Goal: Task Accomplishment & Management: Complete application form

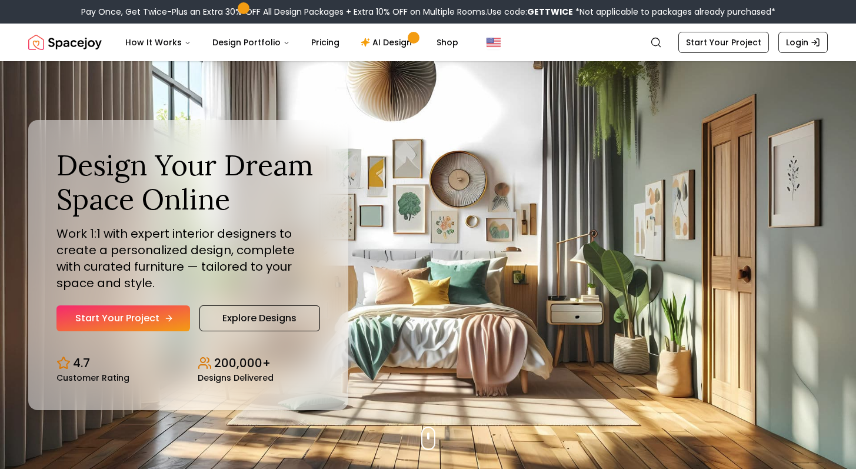
click at [173, 314] on link "Start Your Project" at bounding box center [123, 318] width 134 height 26
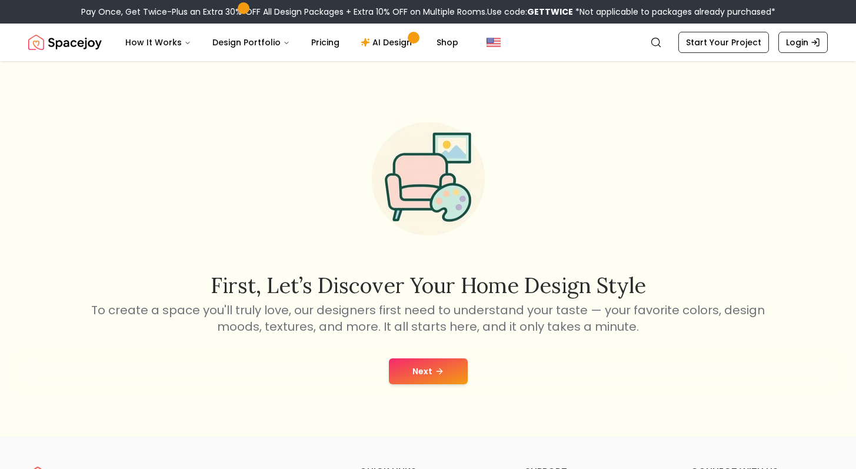
click at [453, 361] on button "Next" at bounding box center [428, 371] width 79 height 26
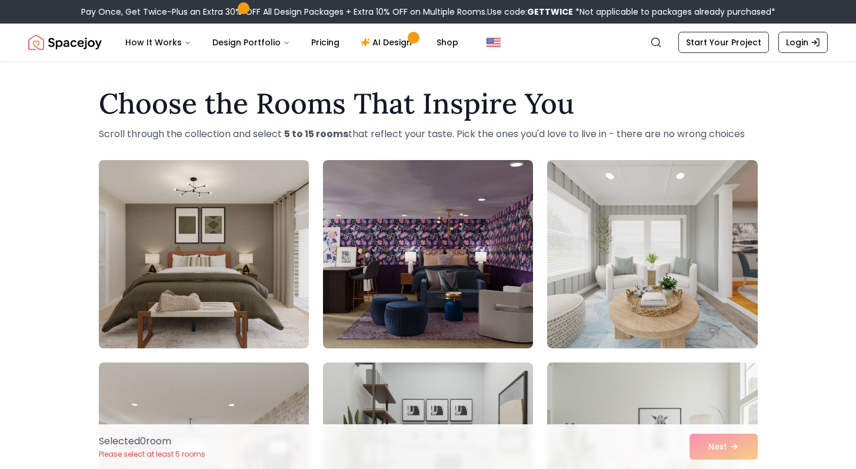
click at [291, 236] on img at bounding box center [204, 254] width 221 height 198
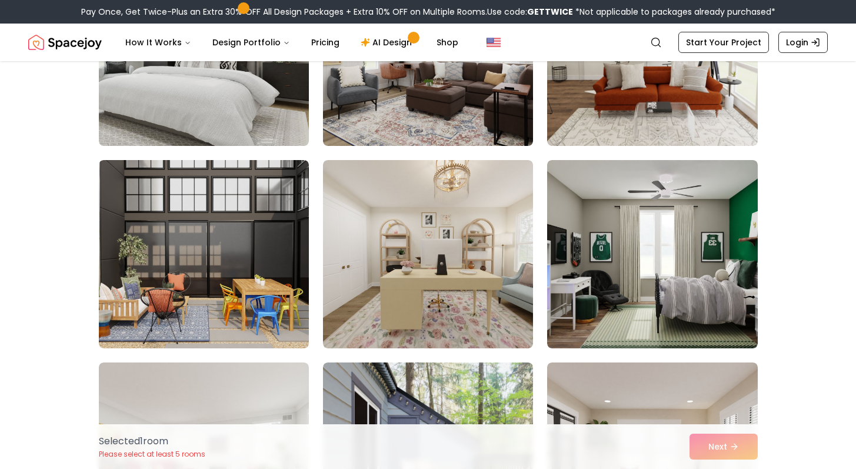
scroll to position [613, 0]
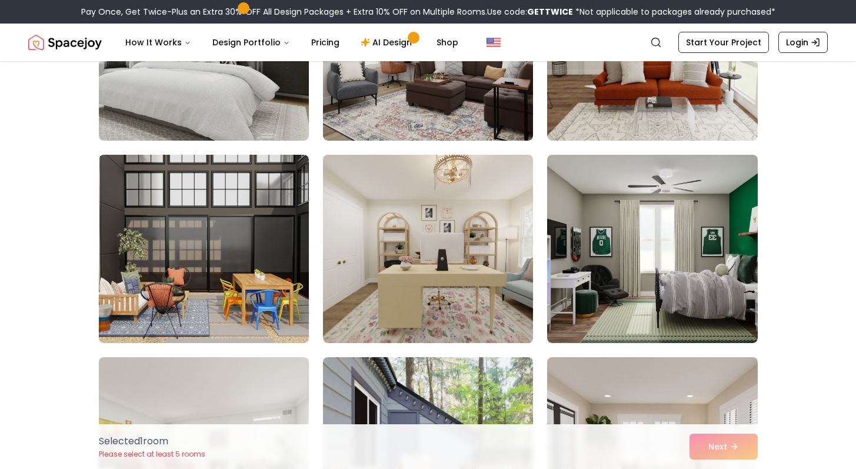
click at [387, 241] on img at bounding box center [428, 249] width 221 height 198
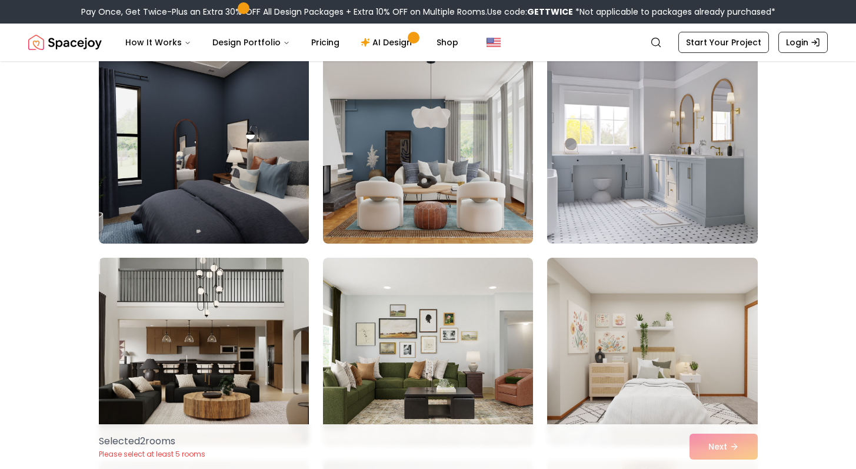
scroll to position [1120, 0]
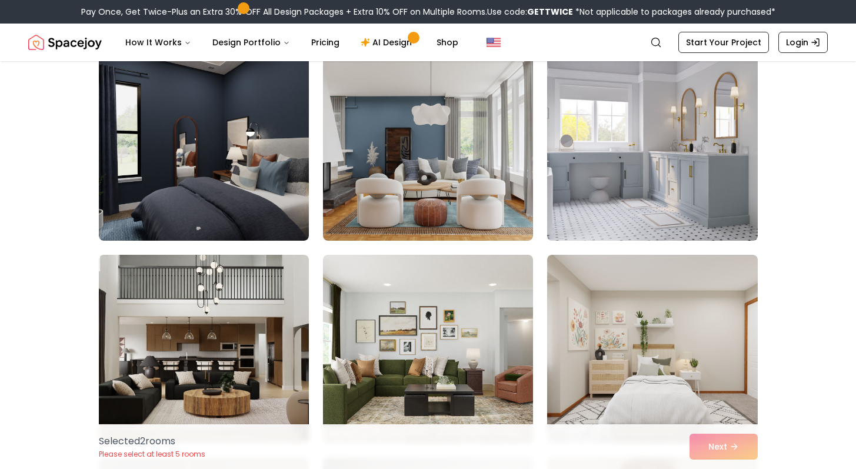
click at [643, 144] on img at bounding box center [652, 147] width 221 height 198
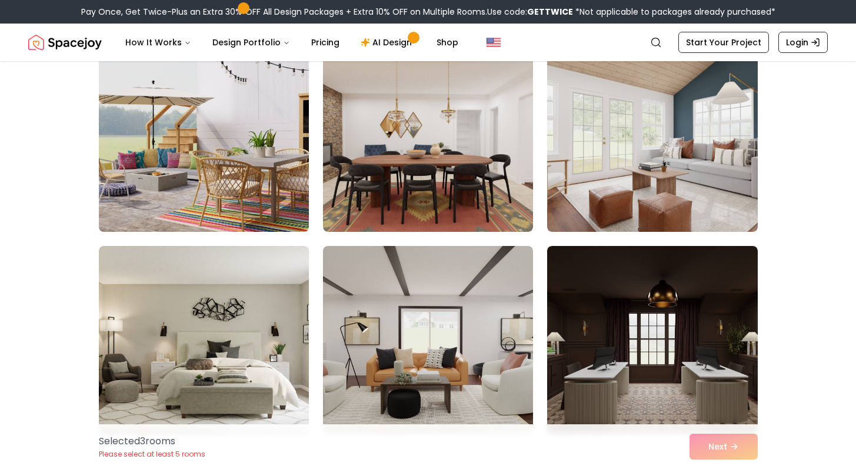
scroll to position [1734, 0]
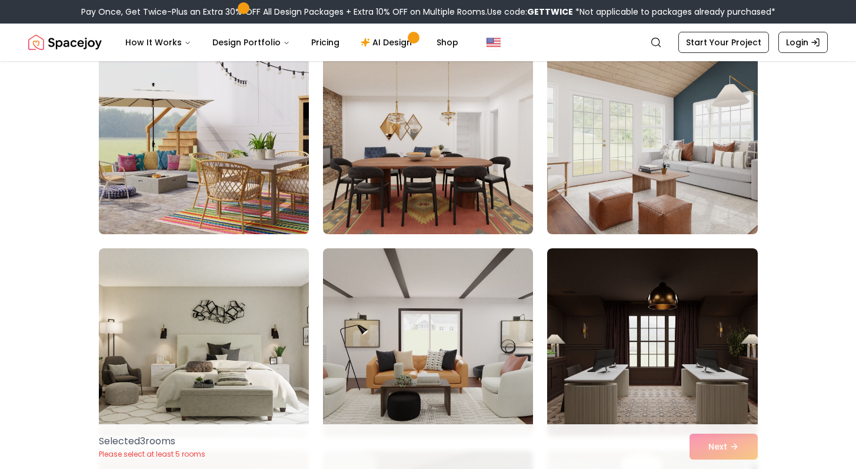
click at [287, 174] on img at bounding box center [204, 140] width 221 height 198
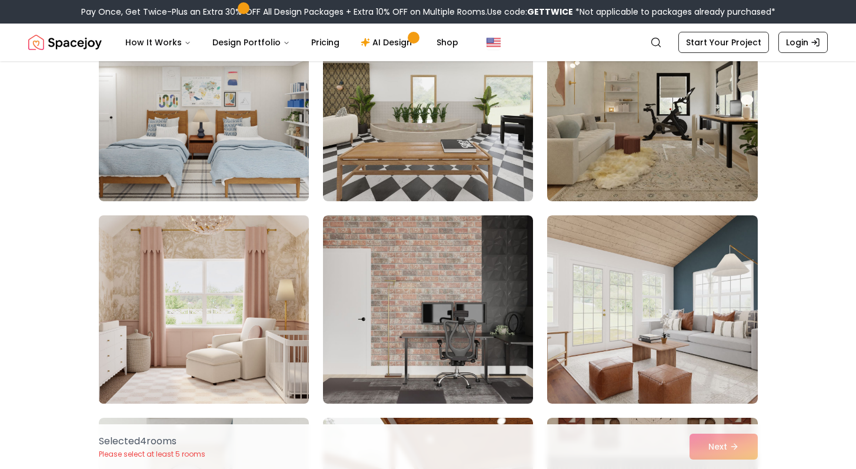
click at [286, 308] on img at bounding box center [204, 310] width 221 height 198
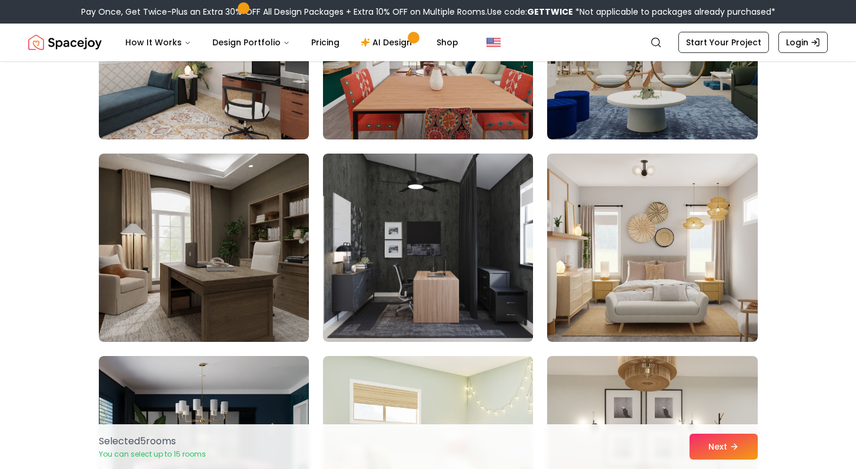
scroll to position [4461, 0]
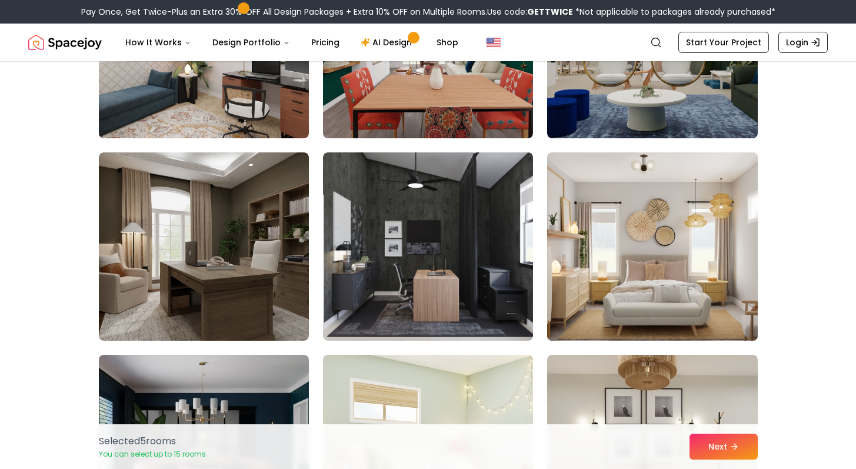
click at [631, 224] on img at bounding box center [652, 247] width 221 height 198
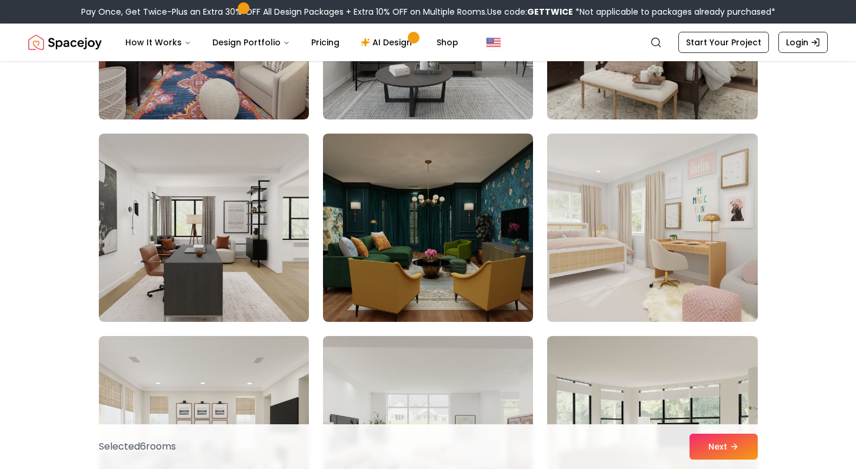
scroll to position [5089, 0]
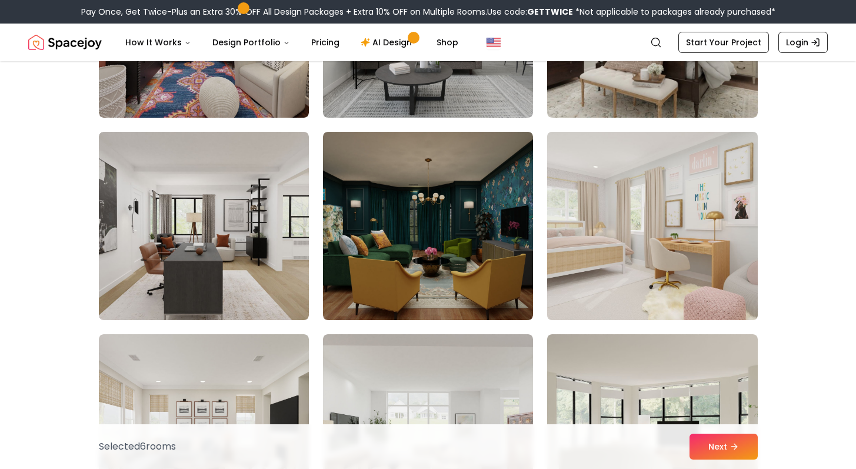
click at [632, 257] on img at bounding box center [652, 226] width 221 height 198
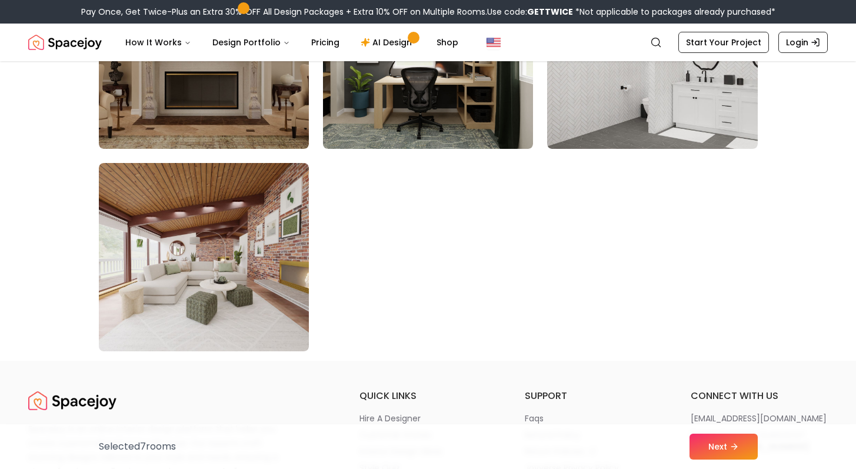
scroll to position [6681, 0]
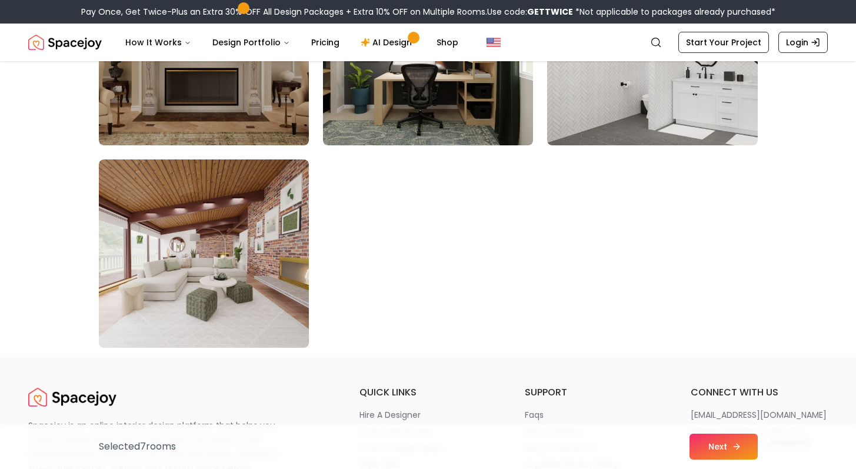
click at [721, 455] on button "Next" at bounding box center [724, 447] width 68 height 26
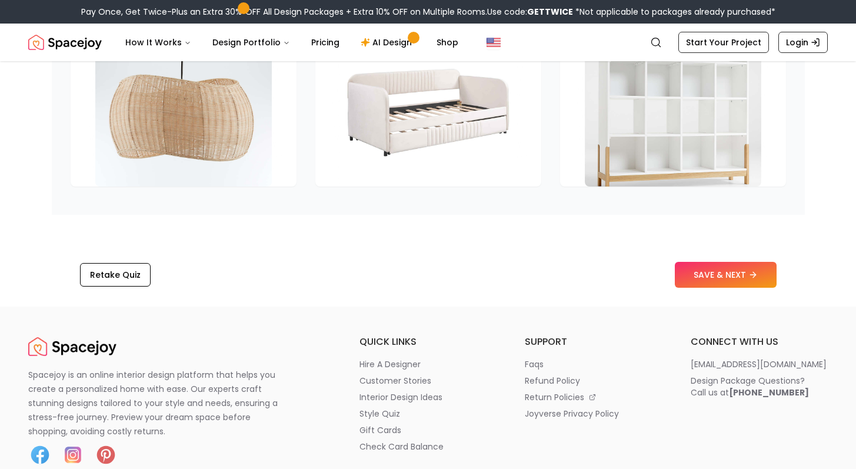
scroll to position [1713, 0]
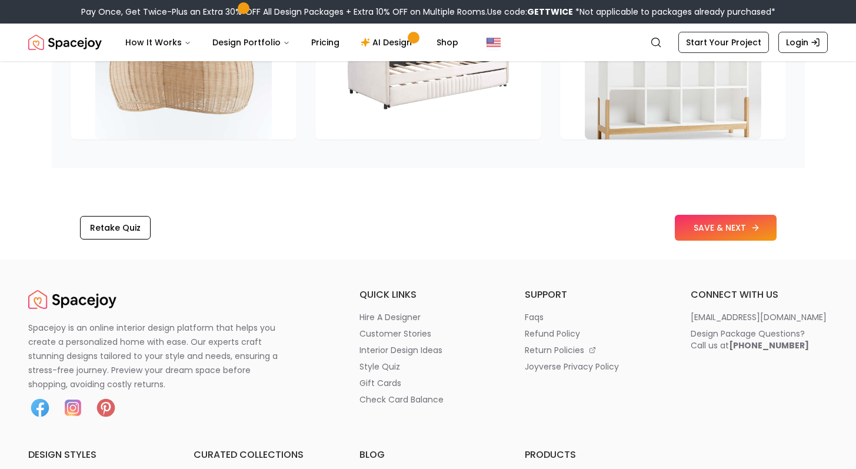
click at [691, 231] on button "SAVE & NEXT" at bounding box center [726, 228] width 102 height 26
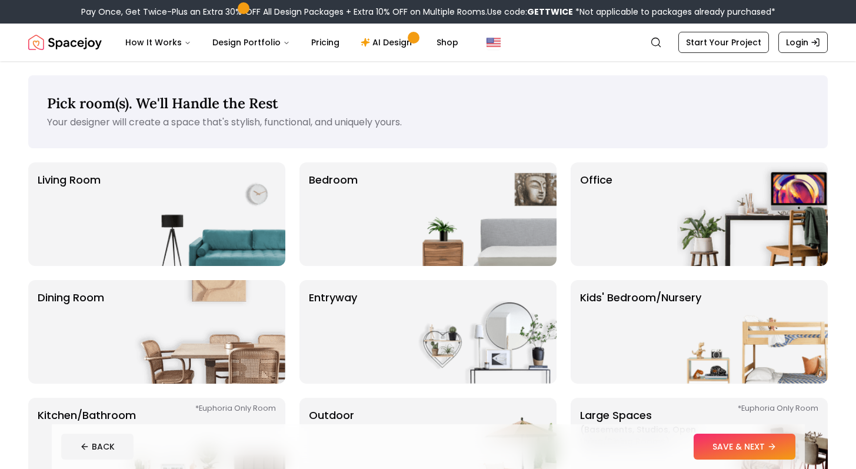
scroll to position [6, 0]
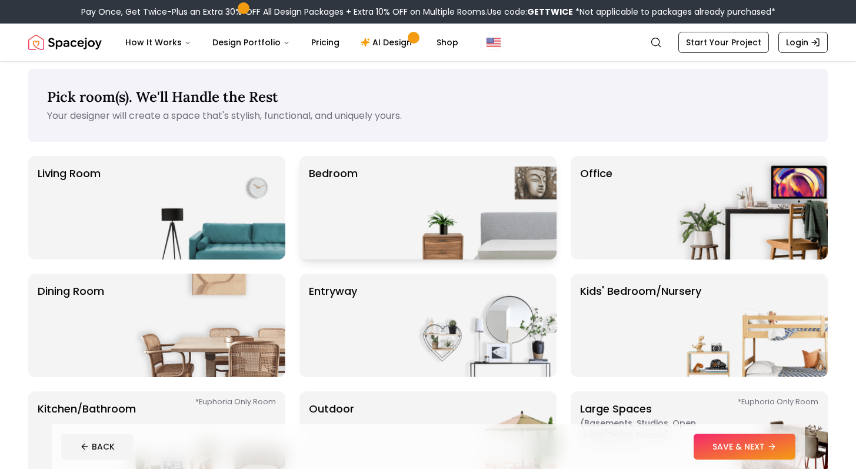
click at [473, 184] on img at bounding box center [481, 208] width 151 height 104
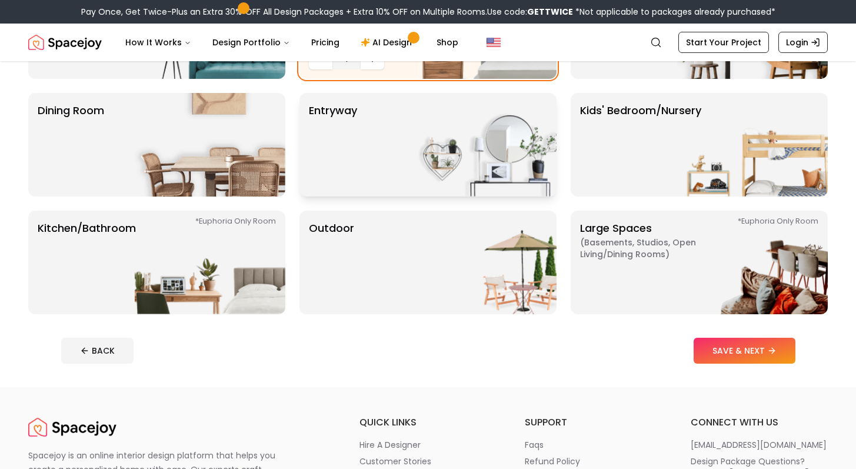
scroll to position [190, 0]
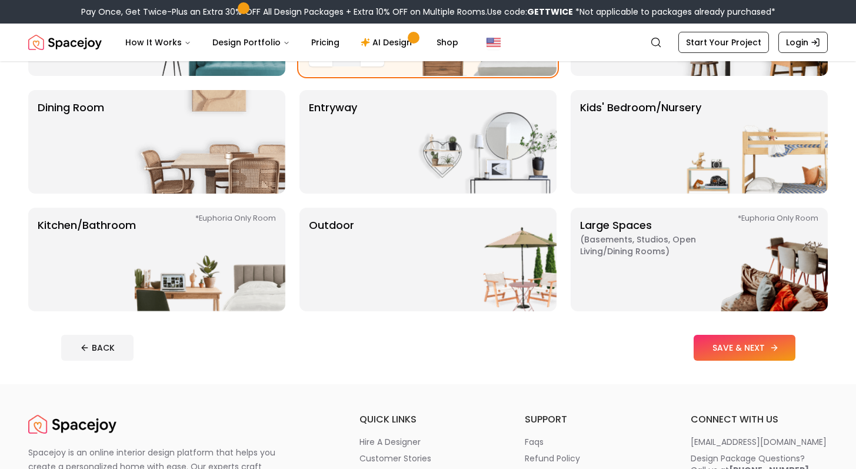
click at [739, 346] on button "SAVE & NEXT" at bounding box center [745, 348] width 102 height 26
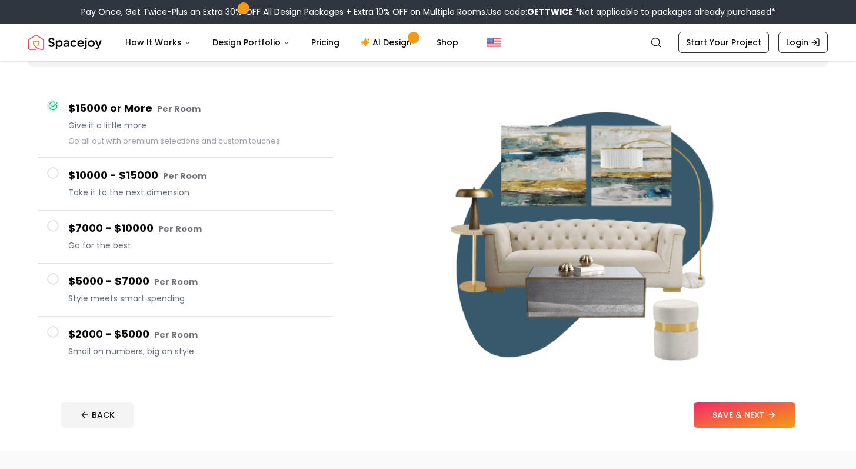
scroll to position [85, 0]
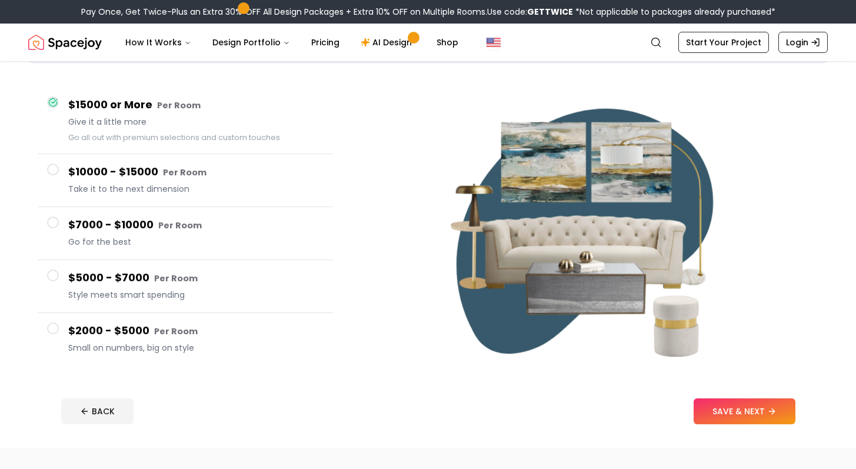
click at [205, 277] on h4 "$5000 - $7000 Per Room" at bounding box center [195, 278] width 255 height 17
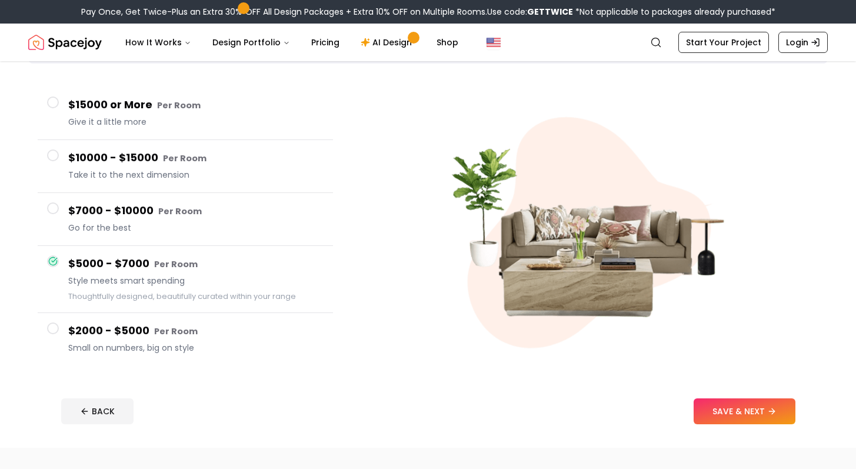
click at [278, 228] on span "Go for the best" at bounding box center [195, 228] width 255 height 12
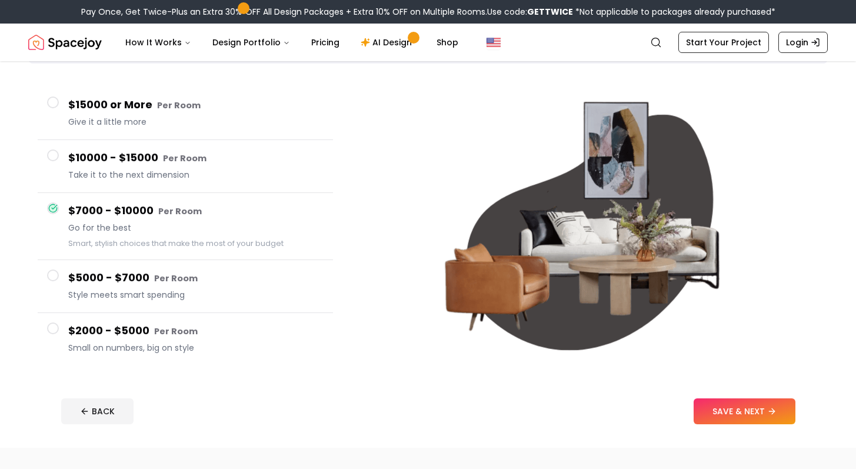
click at [250, 165] on h4 "$10000 - $15000 Per Room" at bounding box center [195, 157] width 255 height 17
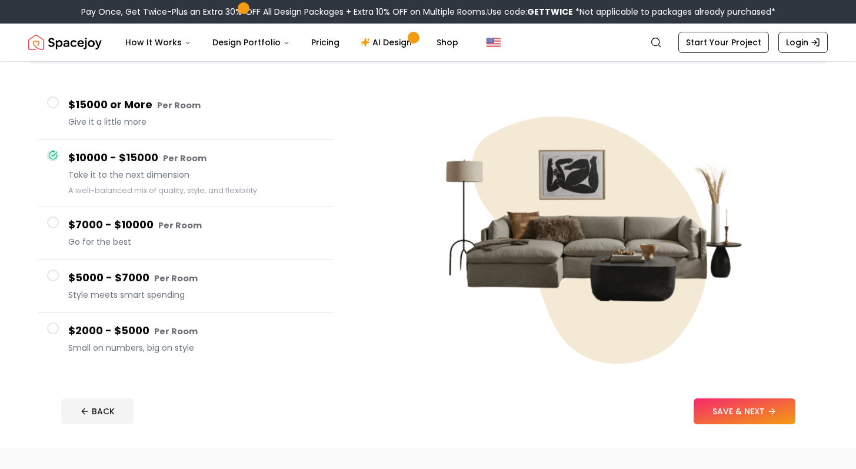
click at [233, 117] on span "Give it a little more" at bounding box center [195, 122] width 255 height 12
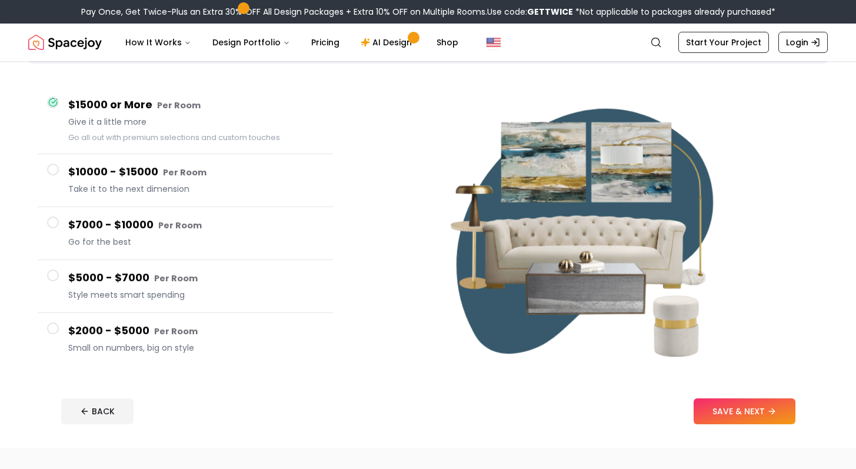
click at [164, 280] on small "Per Room" at bounding box center [176, 278] width 44 height 12
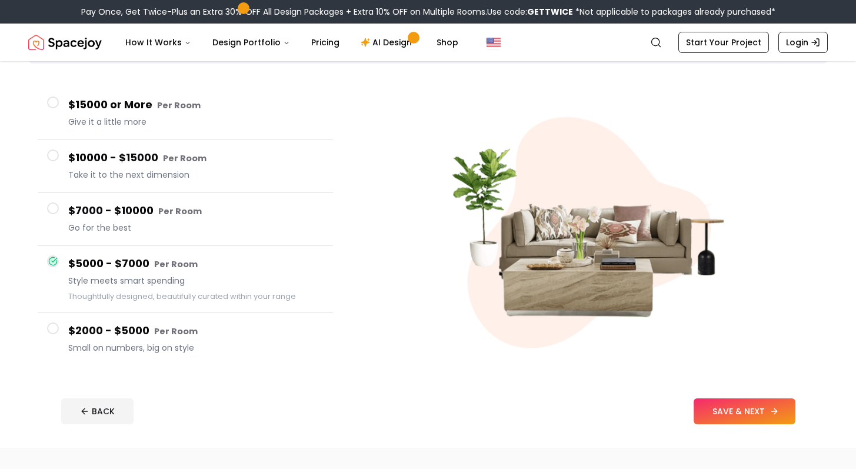
click at [742, 413] on button "SAVE & NEXT" at bounding box center [745, 411] width 102 height 26
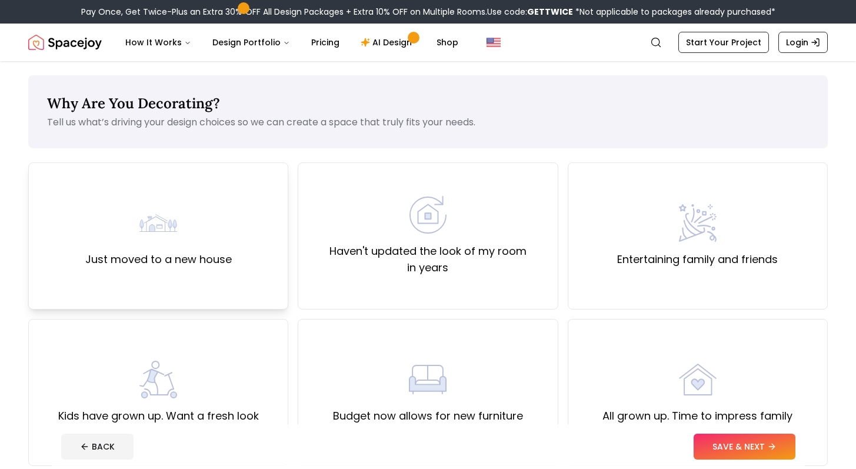
click at [262, 273] on div "Just moved to a new house" at bounding box center [158, 235] width 260 height 147
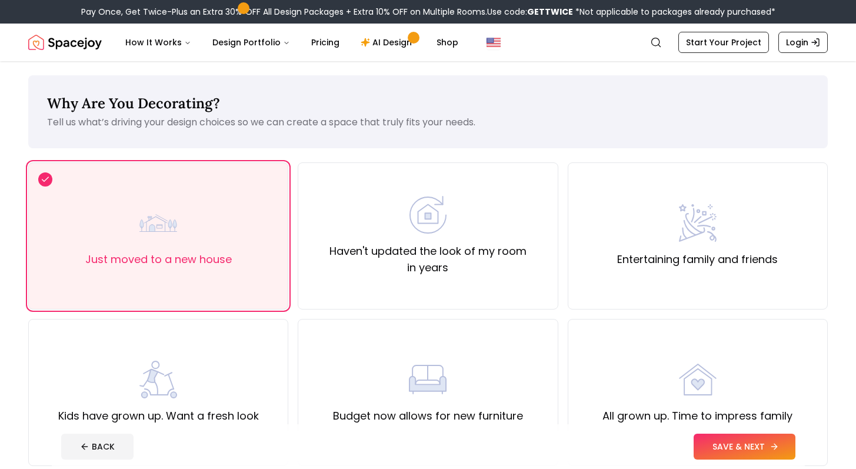
click at [742, 443] on button "SAVE & NEXT" at bounding box center [745, 447] width 102 height 26
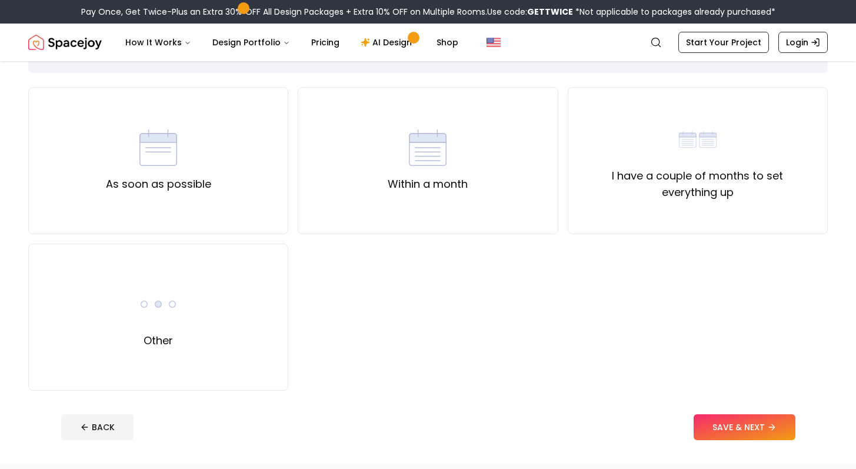
scroll to position [98, 0]
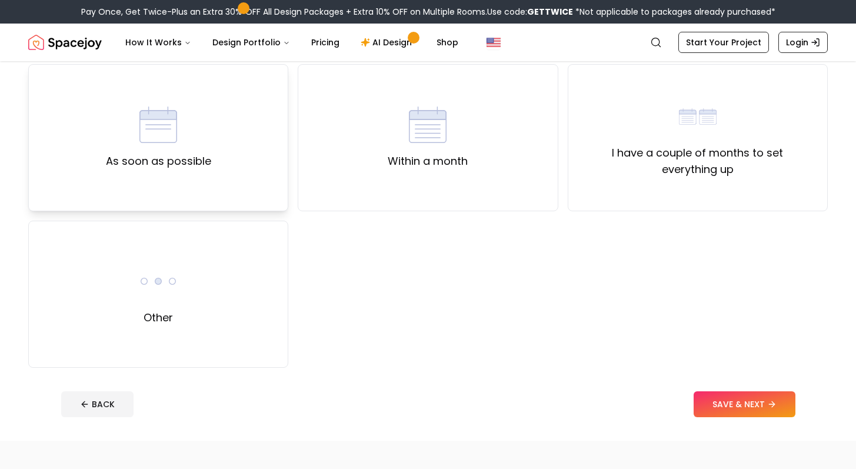
click at [265, 177] on div "As soon as possible" at bounding box center [158, 137] width 260 height 147
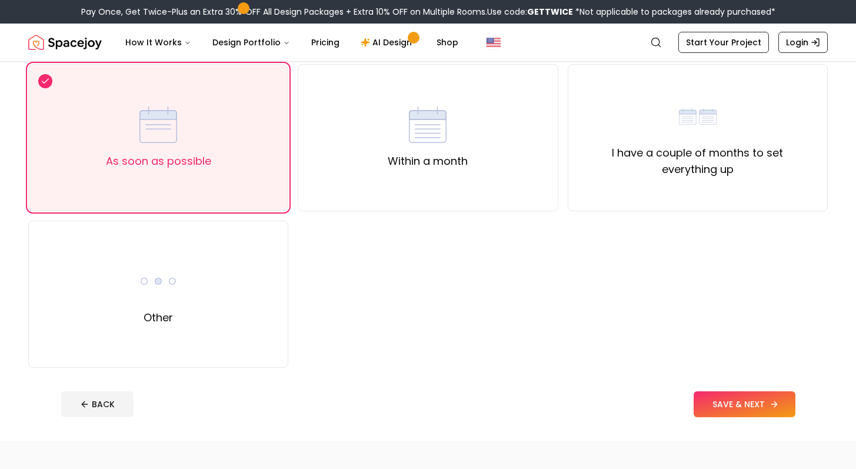
click at [710, 404] on button "SAVE & NEXT" at bounding box center [745, 404] width 102 height 26
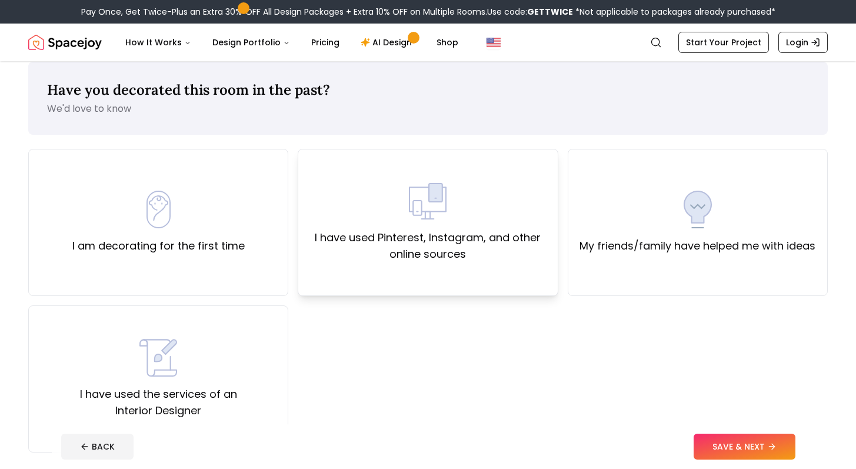
scroll to position [60, 0]
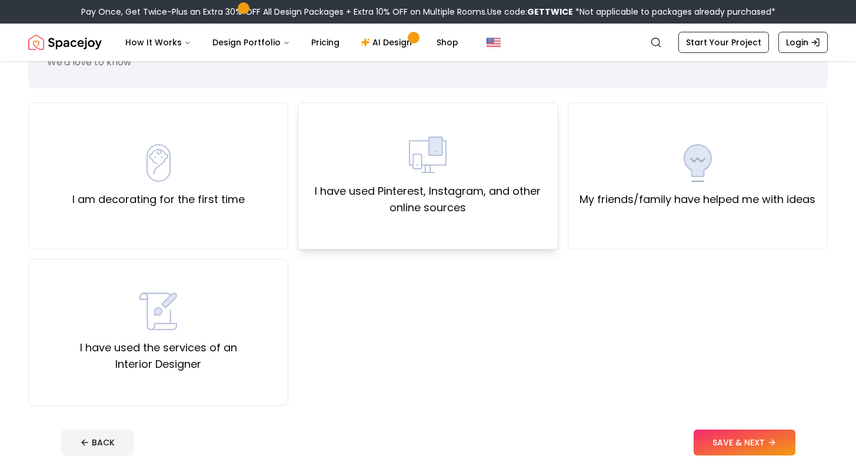
click at [537, 219] on div "I have used Pinterest, Instagram, and other online sources" at bounding box center [428, 175] width 260 height 147
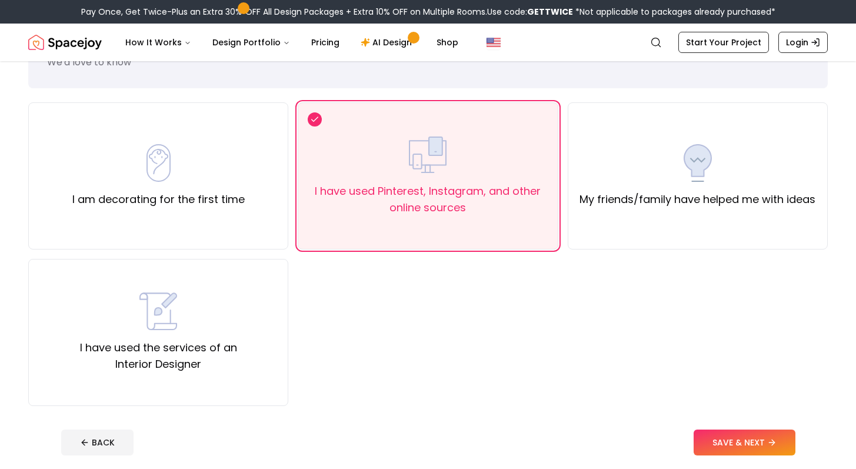
click at [740, 423] on footer "BACK SAVE & NEXT" at bounding box center [428, 442] width 753 height 45
click at [745, 437] on button "SAVE & NEXT" at bounding box center [745, 443] width 102 height 26
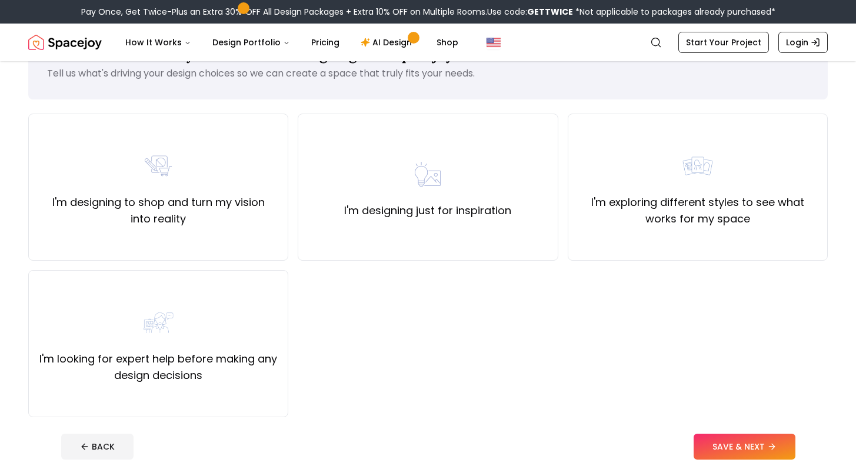
scroll to position [52, 0]
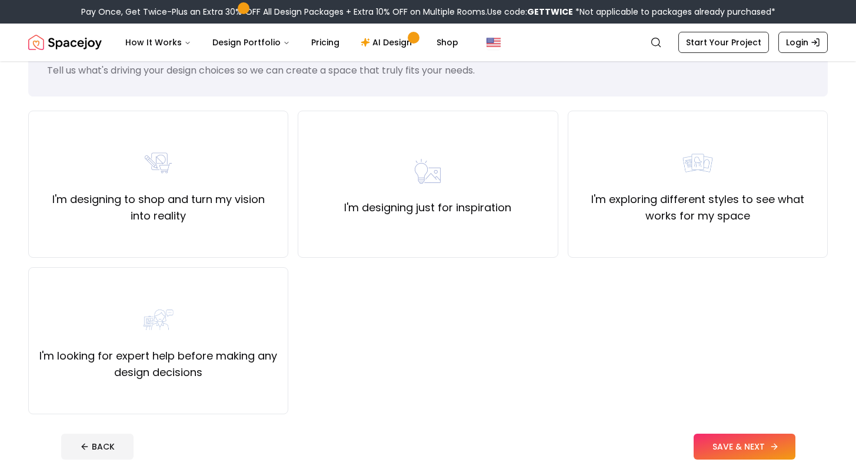
click at [744, 452] on button "SAVE & NEXT" at bounding box center [745, 447] width 102 height 26
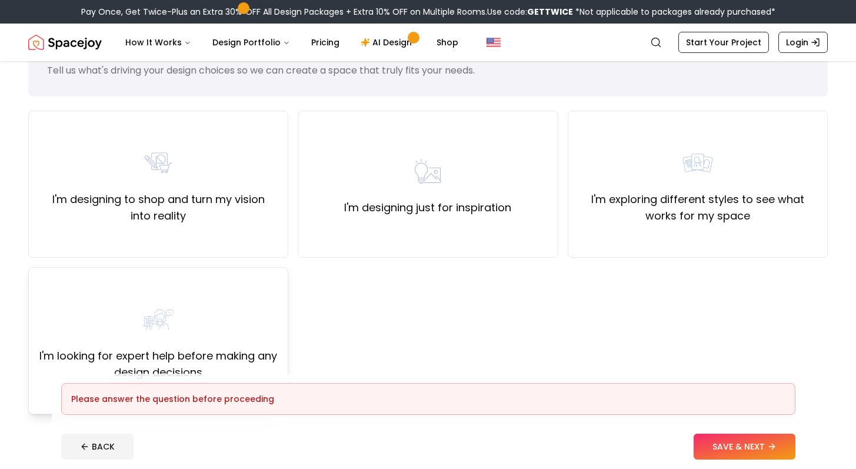
click at [260, 331] on div "I'm looking for expert help before making any design decisions" at bounding box center [158, 341] width 240 height 80
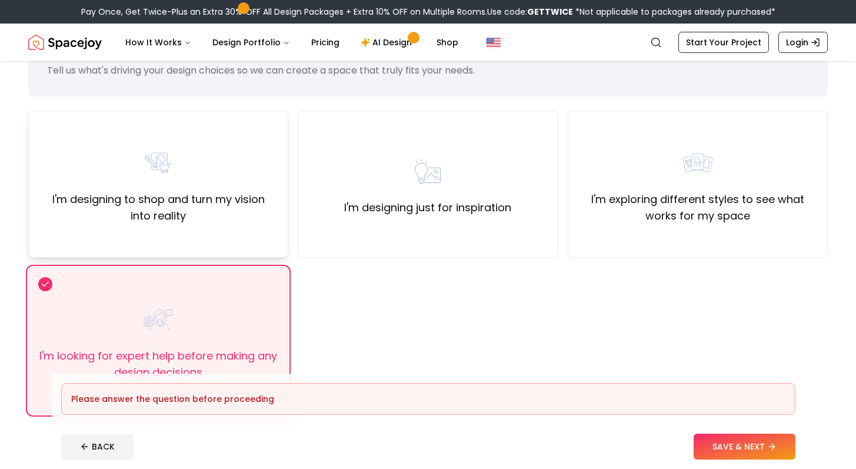
click at [244, 223] on label "I'm designing to shop and turn my vision into reality" at bounding box center [158, 207] width 240 height 33
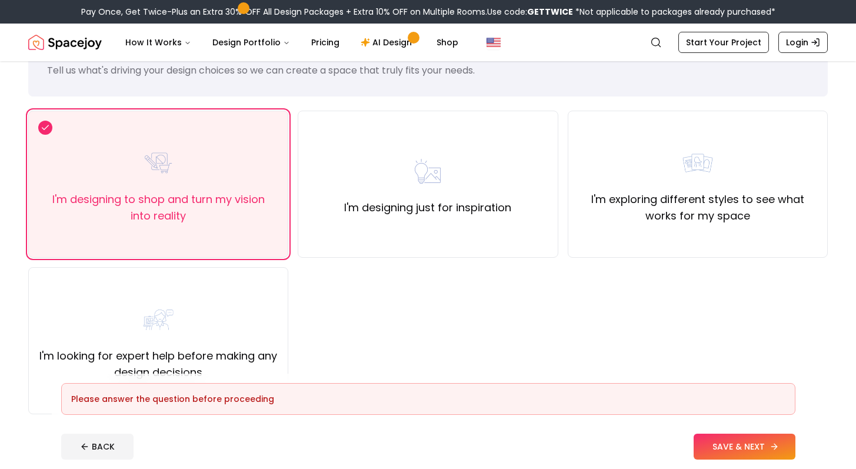
click at [710, 448] on button "SAVE & NEXT" at bounding box center [745, 447] width 102 height 26
